Goal: Task Accomplishment & Management: Use online tool/utility

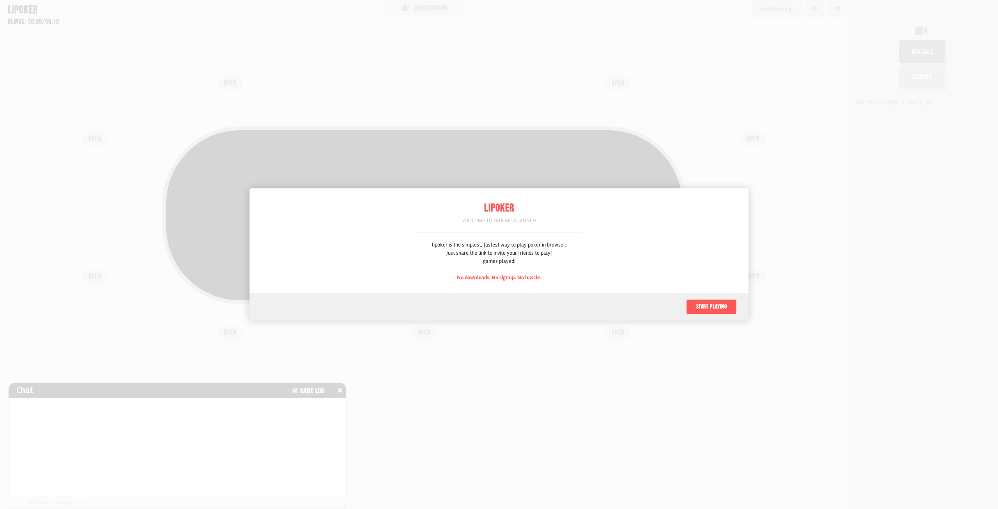
scroll to position [39, 0]
click at [700, 305] on button "Start playing" at bounding box center [711, 307] width 51 height 16
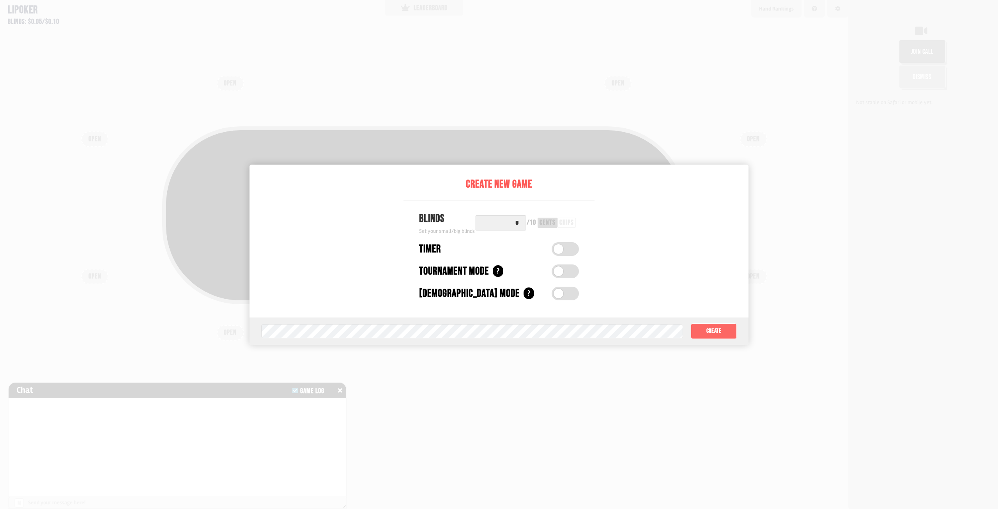
click at [704, 336] on button "Create" at bounding box center [714, 331] width 46 height 16
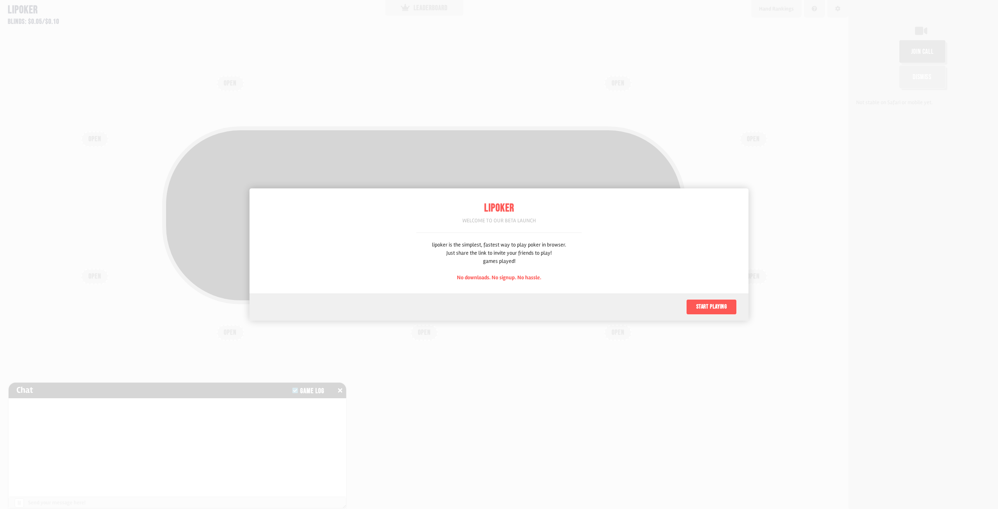
scroll to position [39, 0]
click at [715, 308] on button "Start playing" at bounding box center [711, 307] width 51 height 16
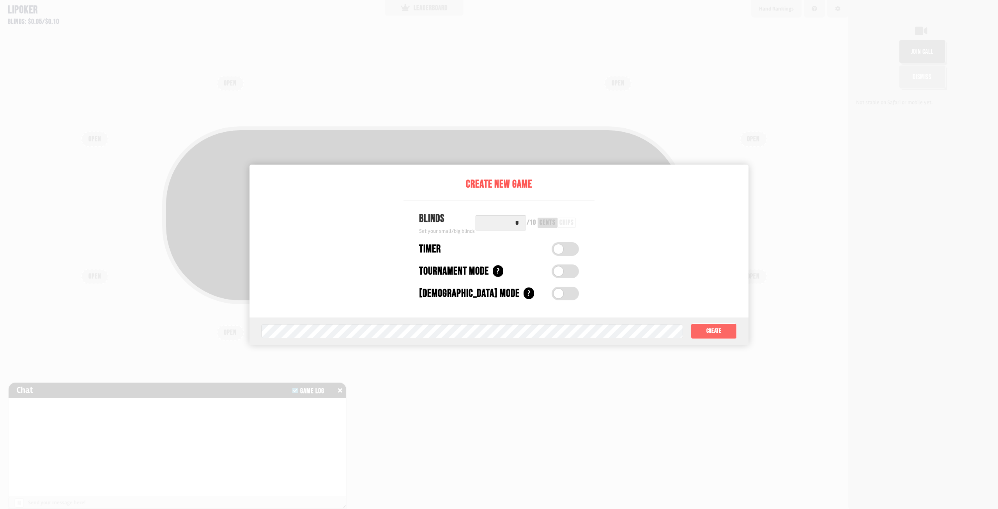
click at [720, 325] on button "Create" at bounding box center [714, 331] width 46 height 16
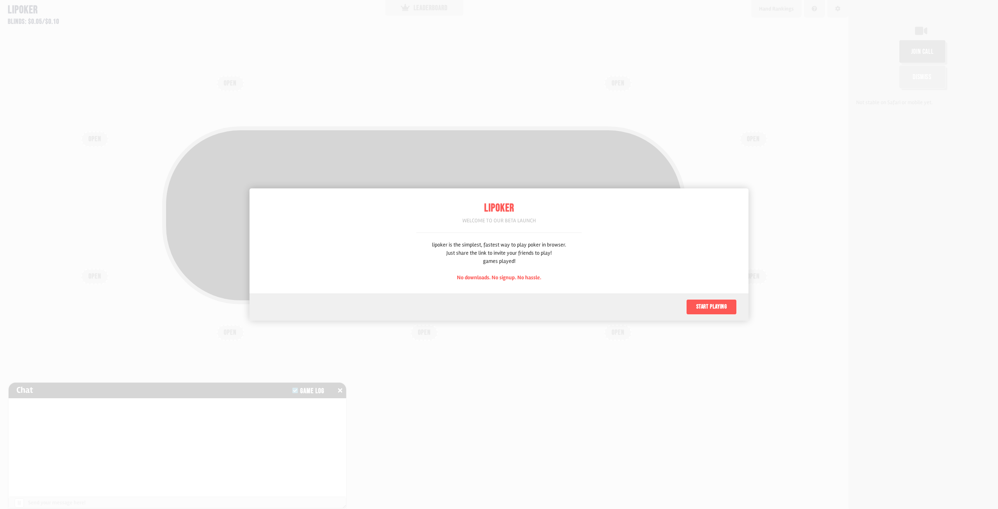
scroll to position [39, 0]
click at [702, 311] on button "Start playing" at bounding box center [711, 307] width 51 height 16
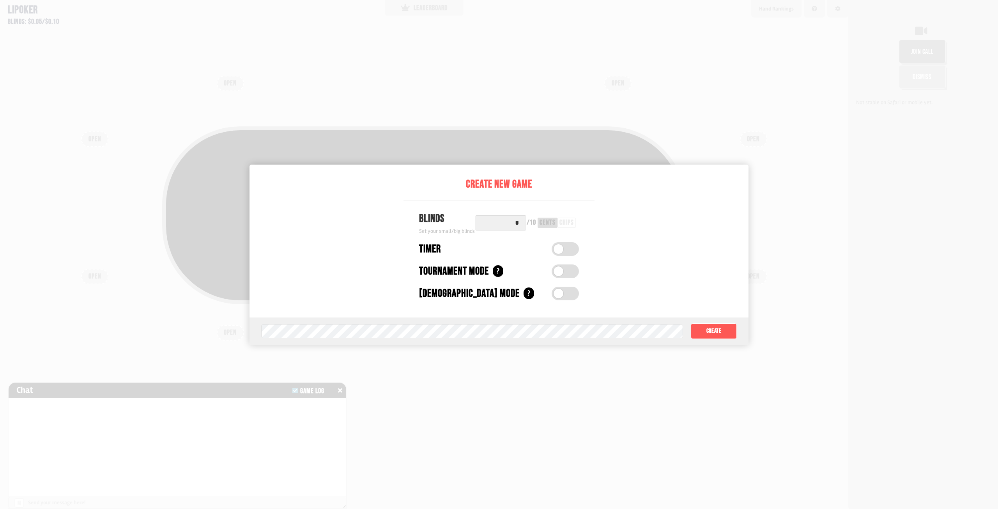
click at [565, 225] on div "chips" at bounding box center [566, 222] width 14 height 7
click at [715, 326] on button "Create" at bounding box center [714, 331] width 46 height 16
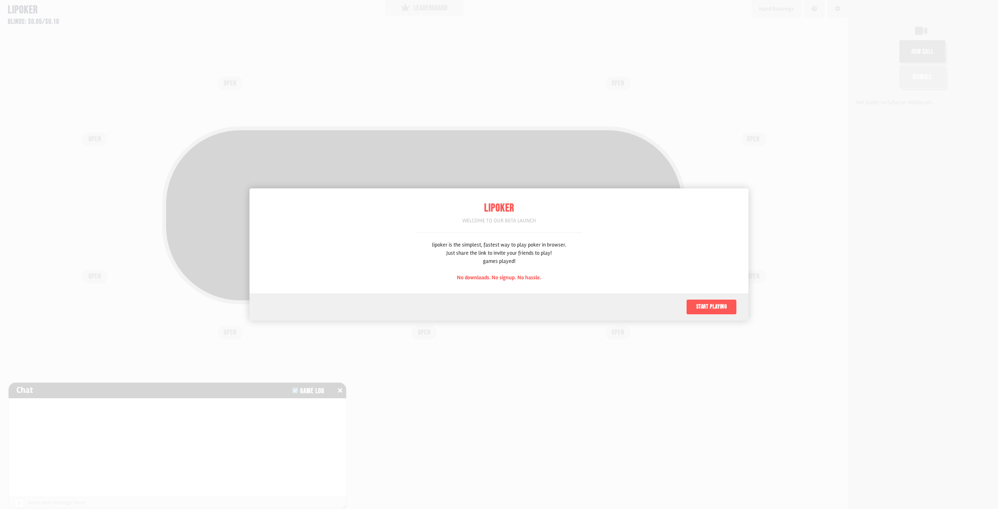
scroll to position [39, 0]
click at [691, 309] on button "Start playing" at bounding box center [711, 307] width 51 height 16
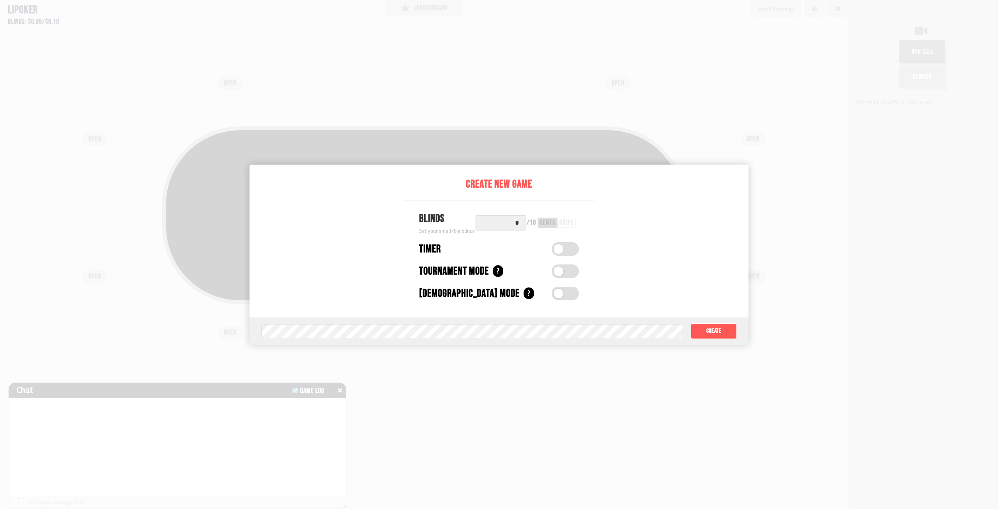
click at [459, 252] on div "Timer" at bounding box center [481, 249] width 125 height 16
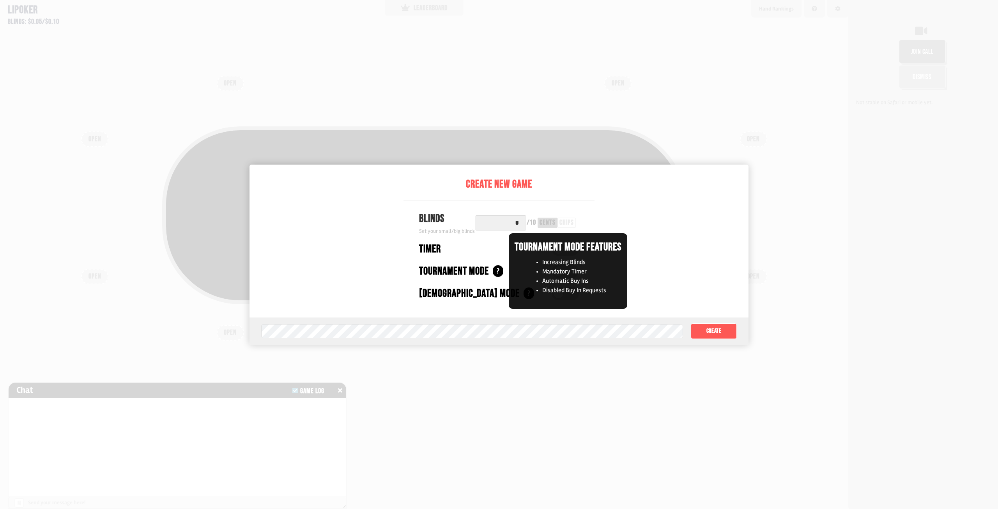
click at [501, 276] on div "?" at bounding box center [498, 271] width 11 height 12
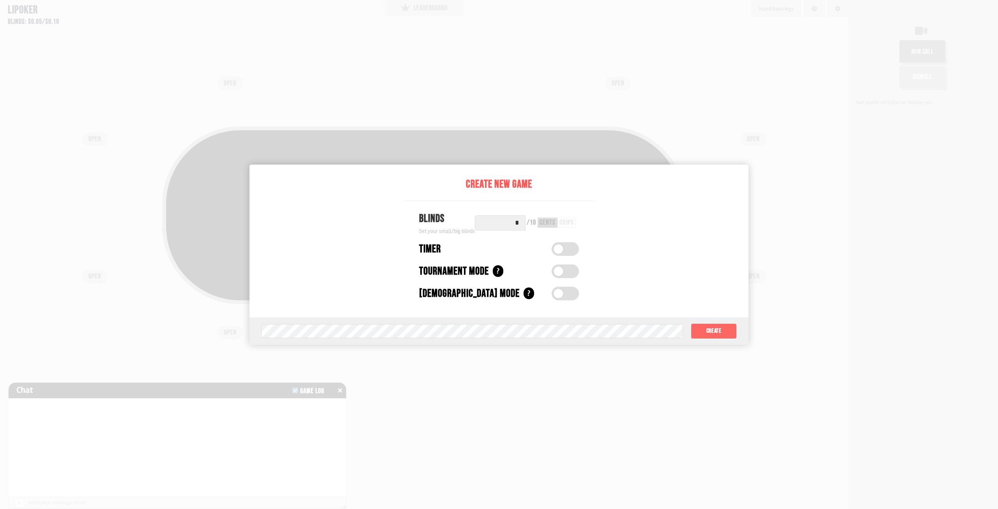
drag, startPoint x: 563, startPoint y: 387, endPoint x: 705, endPoint y: 330, distance: 152.9
click at [568, 387] on div at bounding box center [499, 254] width 998 height 509
drag, startPoint x: 672, startPoint y: 182, endPoint x: 573, endPoint y: 187, distance: 99.5
click at [591, 180] on div "Create New Game Blinds Set your small/big blinds * / 10 cents chips Timer Timer…" at bounding box center [499, 255] width 499 height 180
click at [708, 327] on button "Create" at bounding box center [714, 331] width 46 height 16
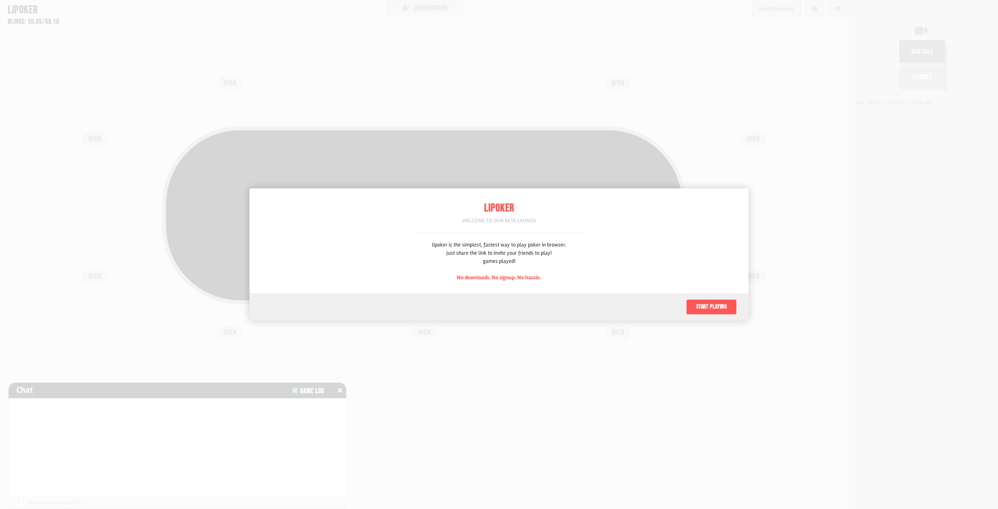
scroll to position [39, 0]
click at [701, 304] on button "Start playing" at bounding box center [711, 307] width 51 height 16
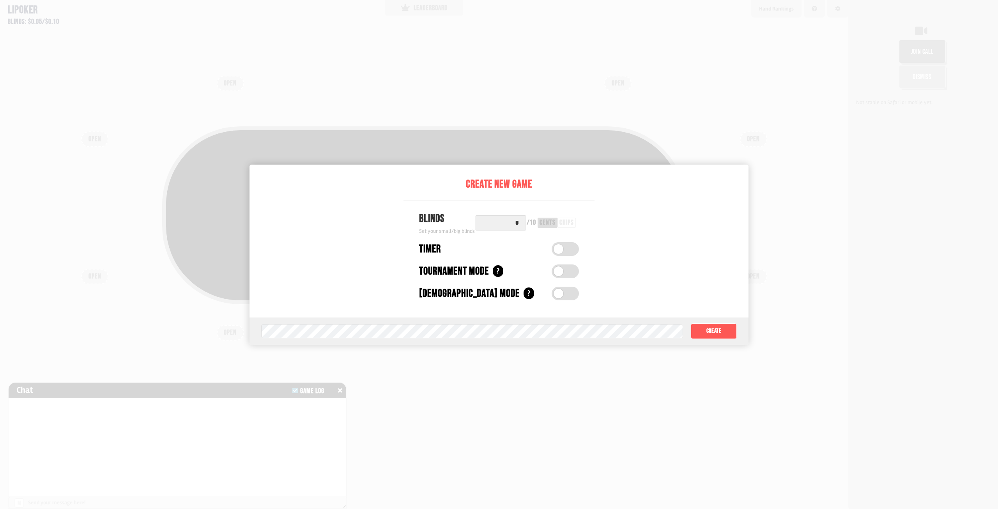
click at [503, 259] on div "Create New Game Blinds Set your small/big blinds * / 10 cents chips Timer Timer…" at bounding box center [498, 241] width 191 height 153
click at [516, 227] on input "*" at bounding box center [500, 222] width 51 height 15
click at [521, 225] on input "*" at bounding box center [500, 222] width 51 height 15
click at [523, 225] on input "text" at bounding box center [500, 222] width 51 height 15
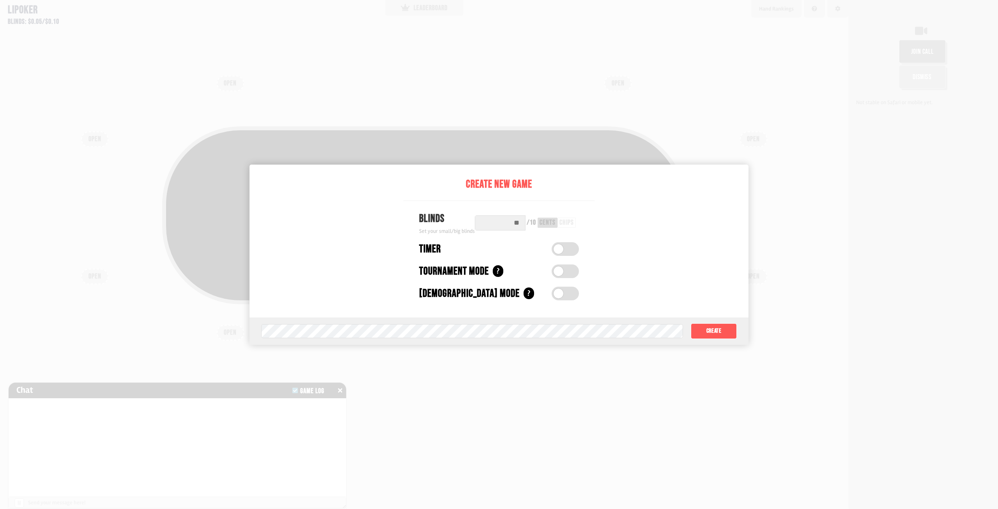
click at [528, 251] on div "Timer" at bounding box center [481, 249] width 125 height 16
click at [717, 327] on button "Create" at bounding box center [714, 331] width 46 height 16
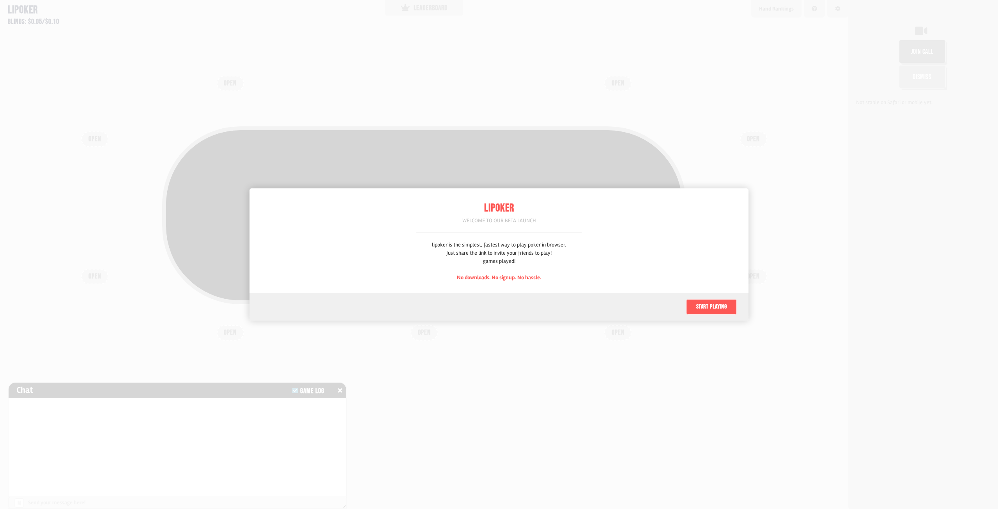
scroll to position [39, 0]
click at [692, 310] on button "Start playing" at bounding box center [711, 307] width 51 height 16
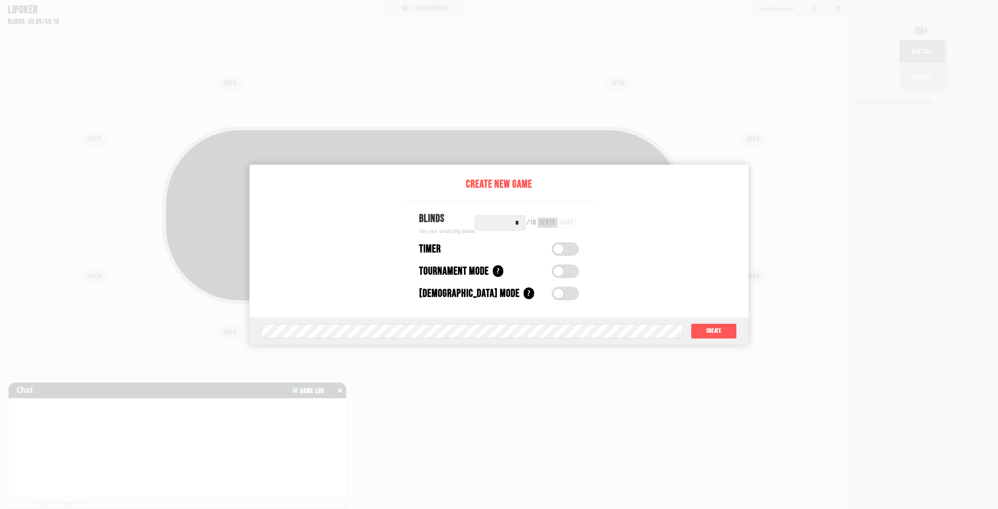
click at [570, 224] on div "chips" at bounding box center [566, 222] width 14 height 7
click at [703, 333] on button "Create" at bounding box center [714, 331] width 46 height 16
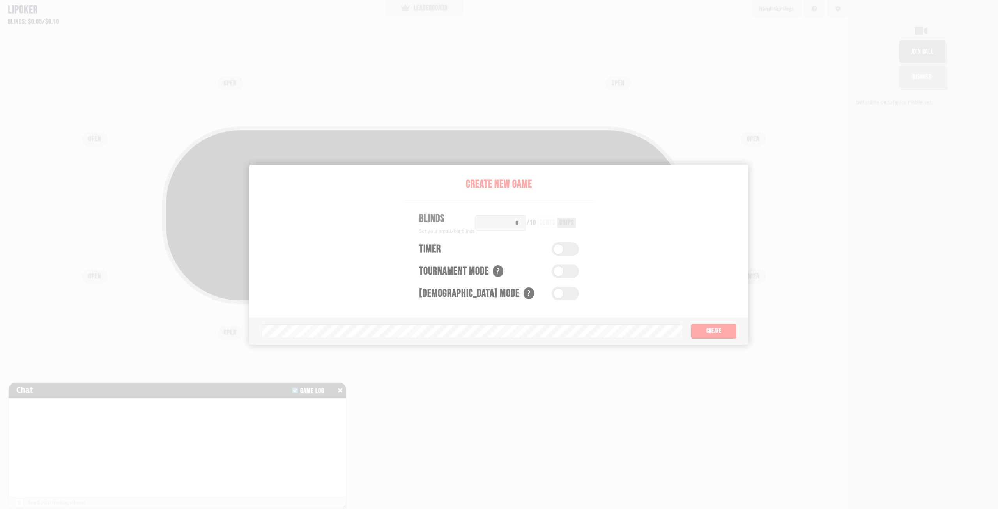
click at [717, 332] on div "Pot: $0.00 COPY GAME LINK" at bounding box center [424, 240] width 749 height 255
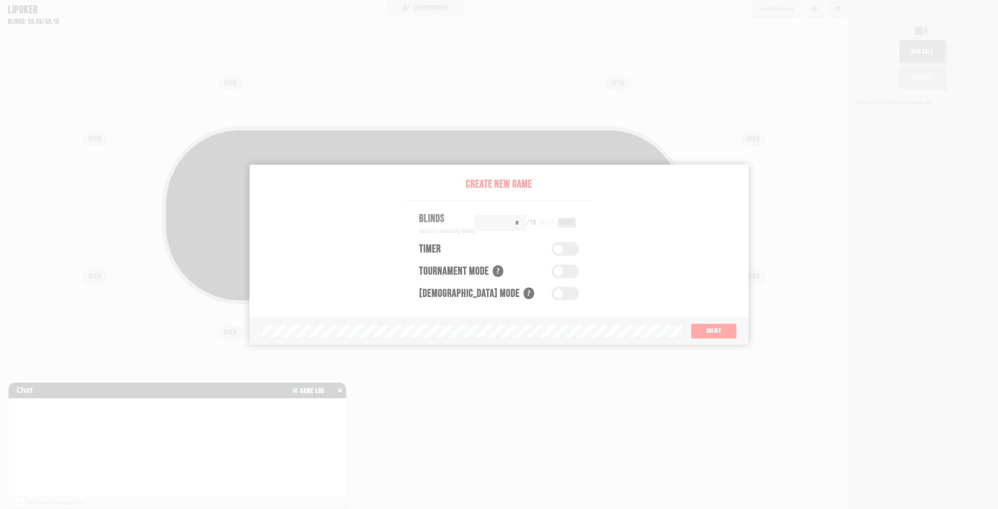
drag, startPoint x: 717, startPoint y: 332, endPoint x: 710, endPoint y: 236, distance: 95.8
click at [718, 331] on div "Pot: $0.00 COPY GAME LINK" at bounding box center [424, 240] width 749 height 255
click at [504, 194] on div "Pot: $0.00 COPY GAME LINK" at bounding box center [424, 215] width 524 height 178
drag, startPoint x: 345, startPoint y: 78, endPoint x: 340, endPoint y: 75, distance: 5.6
click at [345, 77] on div "Pot: $0.00 COPY GAME LINK OPEN OPEN OPEN OPEN OPEN OPEN OPEN OPEN OPEN" at bounding box center [424, 254] width 848 height 509
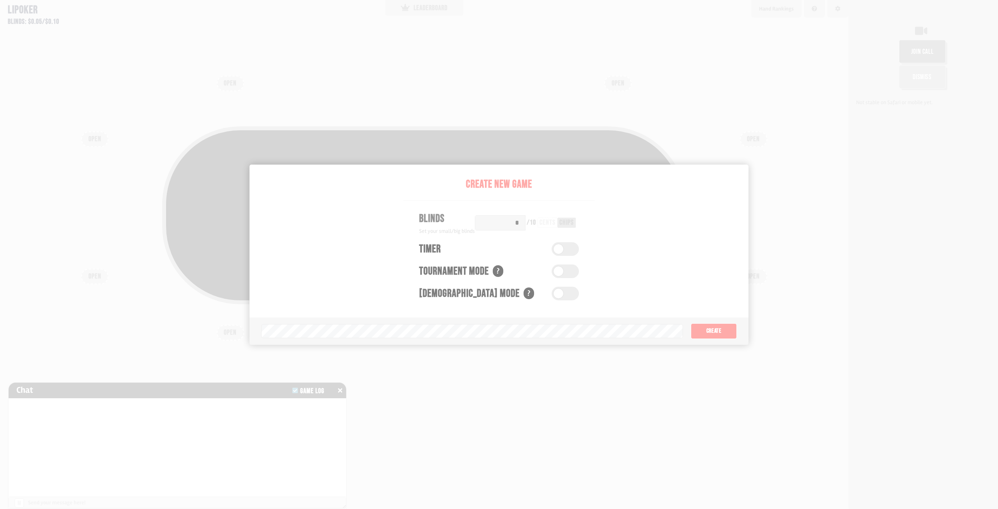
drag, startPoint x: 184, startPoint y: 31, endPoint x: 220, endPoint y: 73, distance: 54.8
click at [184, 32] on div "Pot: $0.00 COPY GAME LINK OPEN OPEN OPEN OPEN OPEN OPEN OPEN OPEN OPEN" at bounding box center [424, 254] width 848 height 509
drag, startPoint x: 513, startPoint y: 216, endPoint x: 551, endPoint y: 220, distance: 38.8
click at [515, 216] on div "COPY GAME LINK" at bounding box center [424, 215] width 516 height 22
drag, startPoint x: 631, startPoint y: 246, endPoint x: 717, endPoint y: 301, distance: 101.8
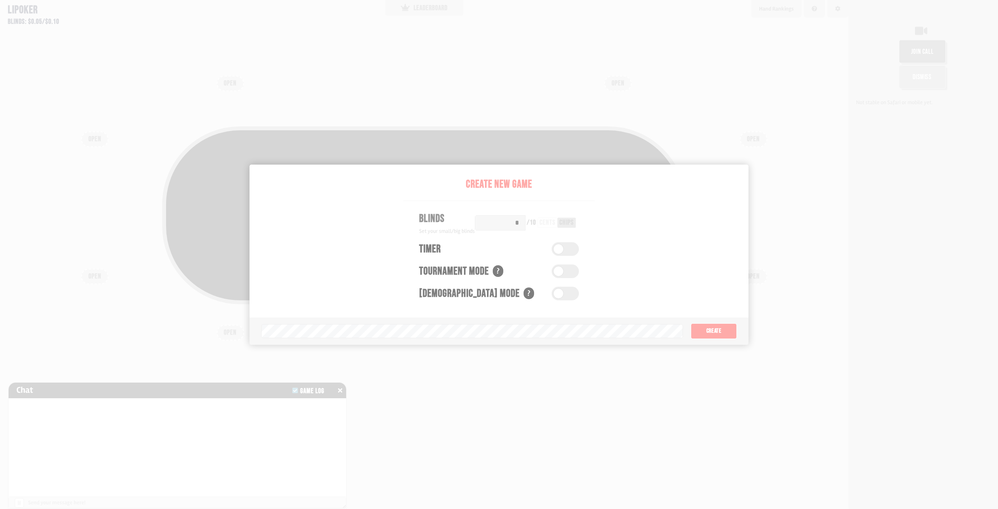
click at [672, 268] on div "Pot: $0.00 COPY GAME LINK" at bounding box center [424, 215] width 524 height 178
click at [733, 322] on div "Pot: $0.00 COPY GAME LINK" at bounding box center [424, 240] width 749 height 255
click at [730, 326] on div "Pot: $0.00 COPY GAME LINK" at bounding box center [424, 240] width 749 height 255
click at [729, 326] on div "Pot: $0.00 COPY GAME LINK" at bounding box center [424, 240] width 749 height 255
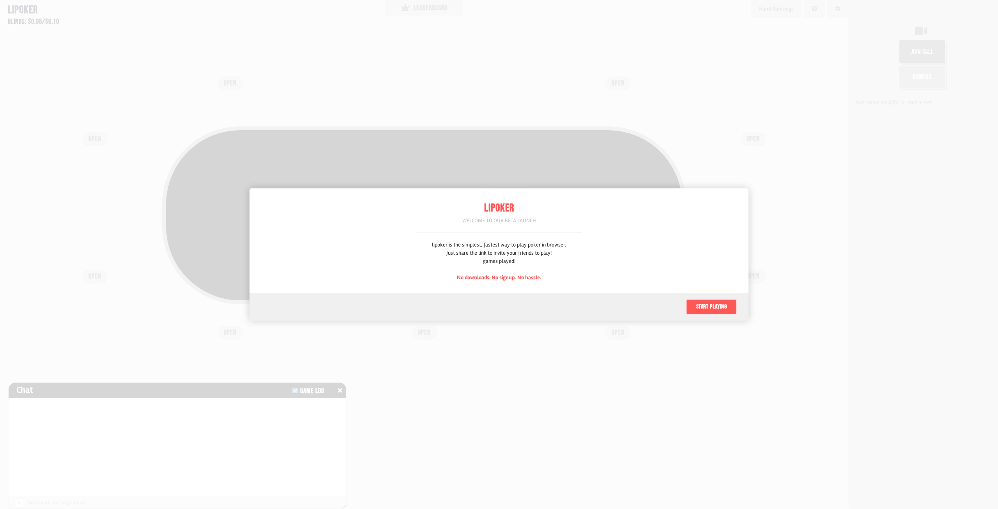
scroll to position [39, 0]
click at [713, 304] on button "Start playing" at bounding box center [711, 307] width 51 height 16
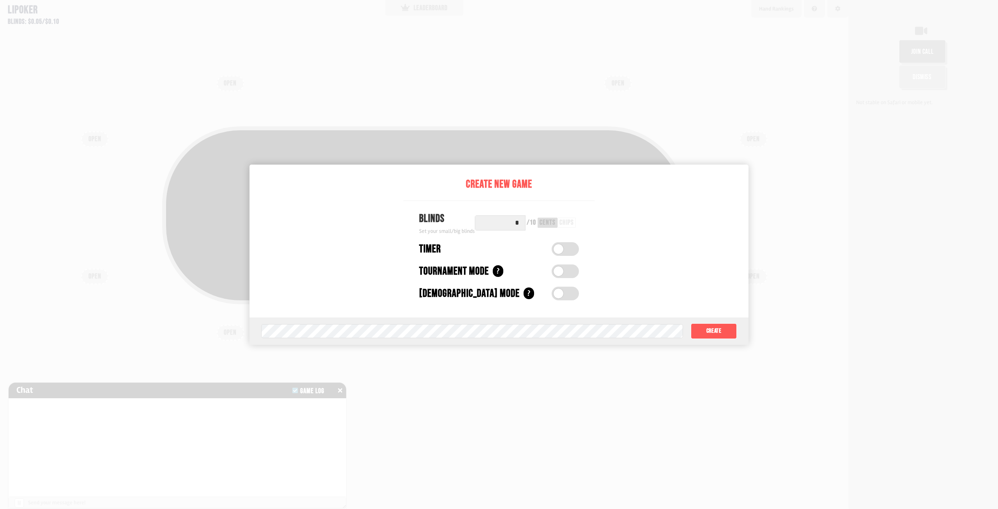
click at [564, 222] on div "chips" at bounding box center [566, 222] width 14 height 7
click at [699, 334] on button "Create" at bounding box center [714, 331] width 46 height 16
